Goal: Find specific page/section: Find specific page/section

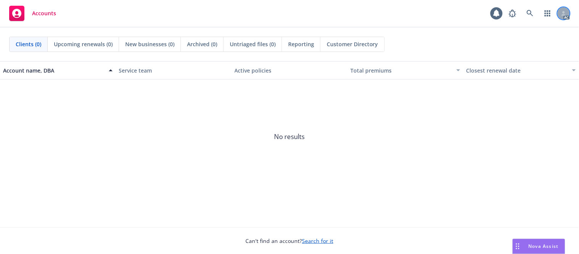
click at [562, 13] on icon at bounding box center [564, 13] width 5 height 5
click at [123, 124] on span "No results" at bounding box center [289, 136] width 579 height 115
